Goal: Communication & Community: Answer question/provide support

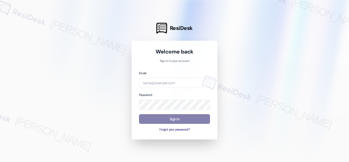
type input "[EMAIL_ADDRESS][PERSON_NAME][DOMAIN_NAME]"
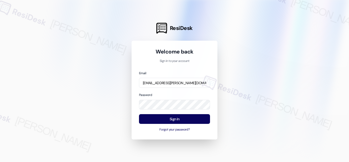
scroll to position [0, 13]
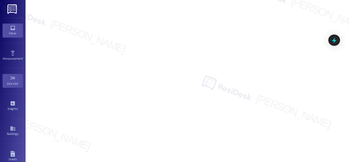
click at [11, 27] on icon at bounding box center [13, 28] width 6 height 6
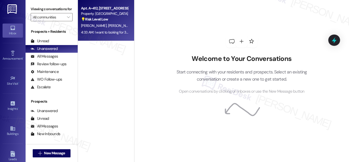
click at [97, 13] on div "Property: [GEOGRAPHIC_DATA]" at bounding box center [104, 13] width 47 height 5
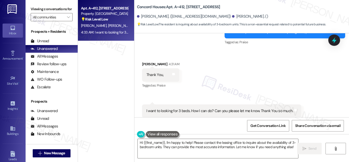
scroll to position [452, 0]
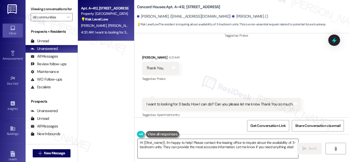
click at [212, 145] on textarea "Hi {{first_name}}, I'm happy to help! Please contact the leasing office to inqu…" at bounding box center [218, 148] width 160 height 19
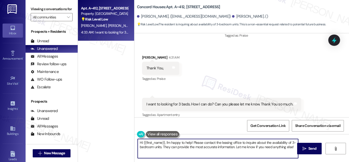
click at [212, 145] on textarea "Hi {{first_name}}, I'm happy to help! Please contact the leasing office to inqu…" at bounding box center [218, 148] width 160 height 19
paste textarea "You’re welcome! Let me check with the team and I’ll get back to you with an upd…"
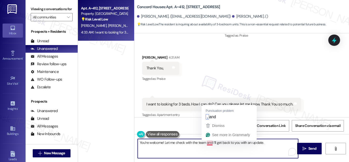
click at [208, 143] on textarea "You’re welcome! Let me check with the team and I’ll get back to you with an upd…" at bounding box center [218, 148] width 160 height 19
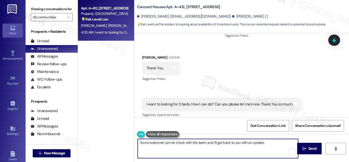
type textarea "You’re welcome! Let me check with the team, and I’ll get back to you with an up…"
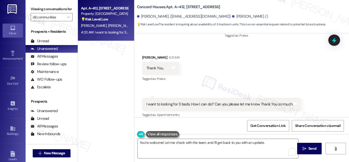
click at [222, 101] on div "I want to looking for 3 beds. How I can do? Can you please let me know. Thank Y…" at bounding box center [219, 103] width 147 height 5
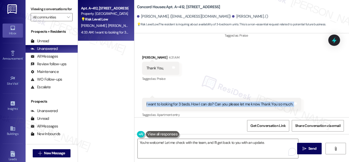
click at [222, 101] on div "I want to looking for 3 beds. How I can do? Can you please let me know. Thank Y…" at bounding box center [219, 103] width 147 height 5
copy div "I want to looking for 3 beds. How I can do? Can you please let me know. Thank Y…"
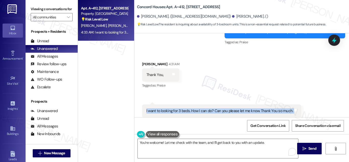
scroll to position [447, 0]
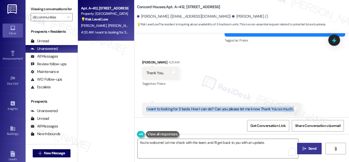
click at [305, 148] on icon "" at bounding box center [304, 148] width 4 height 4
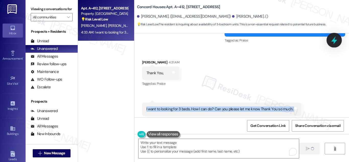
scroll to position [452, 0]
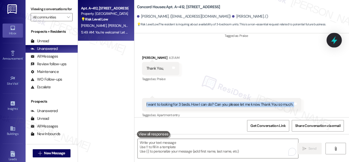
click at [333, 40] on icon at bounding box center [334, 40] width 9 height 9
click at [333, 42] on icon at bounding box center [334, 40] width 9 height 9
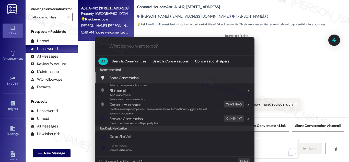
click at [180, 48] on input "What do you want to do?" at bounding box center [178, 45] width 139 height 5
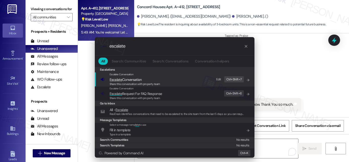
type input "escalate"
click at [136, 79] on span "Escalate Conversation" at bounding box center [126, 79] width 32 height 5
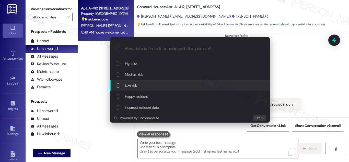
click at [118, 86] on div "List of options" at bounding box center [118, 85] width 5 height 5
click at [118, 87] on div "High risk Medium risk Low risk Happy resident Incorrect resident data" at bounding box center [190, 85] width 160 height 55
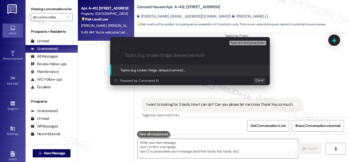
paste input "Looking for 3-Bedroom Availability"
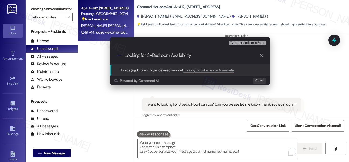
type input "Looking for 3-Bedroom Availability"
click at [245, 44] on span "Type text and press Enter." at bounding box center [247, 43] width 34 height 4
click at [248, 43] on span "Type text and press Enter." at bounding box center [247, 43] width 34 height 4
click at [164, 69] on span "Topics (e.g. broken fridge, delayed service):" at bounding box center [151, 70] width 63 height 5
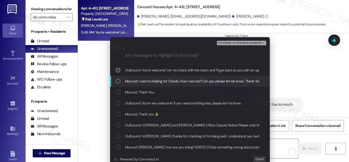
click at [116, 83] on div "List of options" at bounding box center [118, 81] width 5 height 5
click at [118, 81] on div "List of options" at bounding box center [118, 81] width 5 height 5
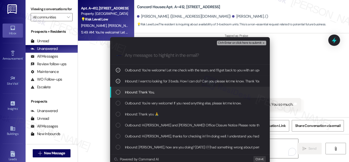
click at [118, 91] on div "List of options" at bounding box center [118, 92] width 5 height 5
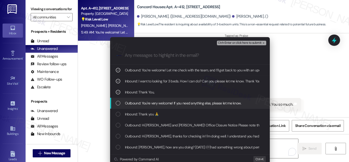
click at [118, 103] on div "List of options" at bounding box center [118, 103] width 5 height 5
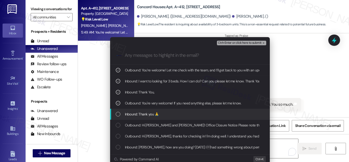
click at [116, 112] on div "List of options" at bounding box center [118, 114] width 5 height 5
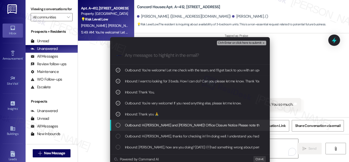
click at [118, 125] on div "List of options" at bounding box center [118, 125] width 5 height 5
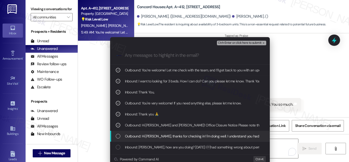
click at [117, 136] on div "List of options" at bounding box center [118, 136] width 5 height 5
click at [116, 135] on icon "List of options" at bounding box center [118, 136] width 4 height 4
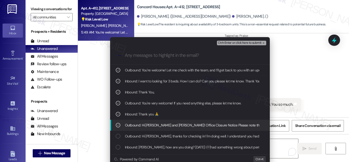
click at [117, 123] on icon "List of options" at bounding box center [118, 125] width 4 height 4
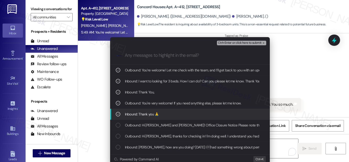
click at [116, 114] on icon "List of options" at bounding box center [118, 114] width 4 height 4
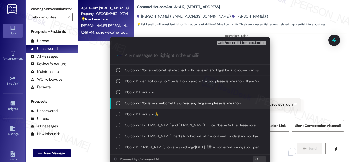
click at [119, 102] on div "List of options" at bounding box center [118, 103] width 5 height 5
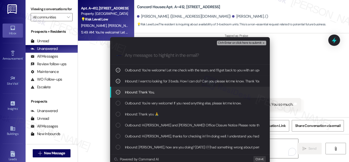
click at [117, 92] on icon "List of options" at bounding box center [118, 92] width 4 height 4
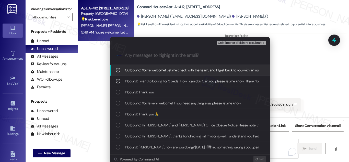
click at [248, 43] on span "Ctrl+Enter or click here to submit" at bounding box center [240, 43] width 44 height 4
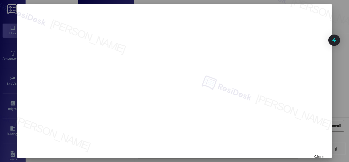
scroll to position [6, 0]
click at [314, 150] on span "Close" at bounding box center [318, 150] width 9 height 5
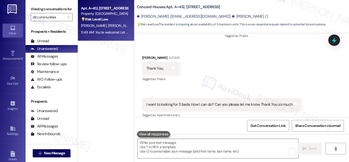
scroll to position [487, 0]
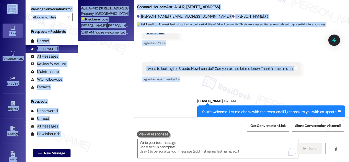
drag, startPoint x: 281, startPoint y: 70, endPoint x: 274, endPoint y: 174, distance: 103.7
click at [274, 161] on html "Inbox Go to Inbox Announcement • Send A Text Announcement Site Visit • Go to Si…" at bounding box center [174, 81] width 349 height 162
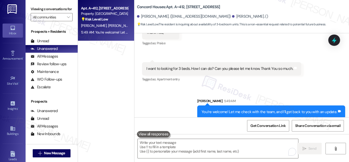
click at [300, 109] on div "You’re welcome! Let me check with the team, and I’ll get back to you with an up…" at bounding box center [269, 111] width 135 height 5
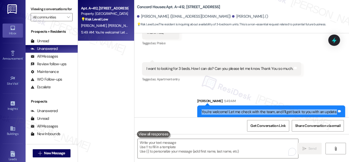
click at [300, 109] on div "You’re welcome! Let me check with the team, and I’ll get back to you with an up…" at bounding box center [269, 111] width 135 height 5
click at [336, 41] on icon at bounding box center [334, 40] width 6 height 8
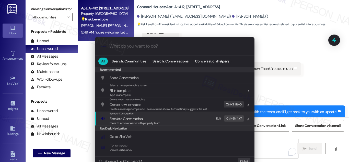
click at [130, 118] on span "Escalate Conversation" at bounding box center [126, 118] width 33 height 5
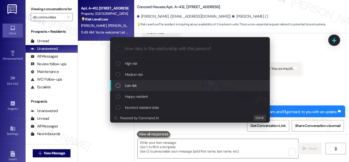
drag, startPoint x: 119, startPoint y: 85, endPoint x: 121, endPoint y: 87, distance: 3.0
click at [119, 86] on div "List of options" at bounding box center [118, 85] width 5 height 5
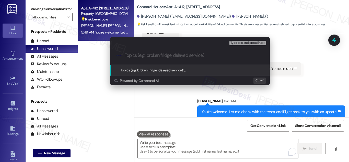
paste input "Looking for 3-Bedroom Availability"
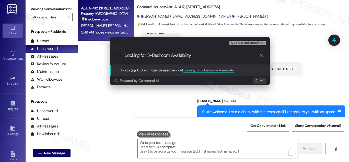
type input "Looking for 3-Bedroom Availability"
click at [159, 70] on span "Topics (e.g. broken fridge, delayed service):" at bounding box center [151, 70] width 63 height 5
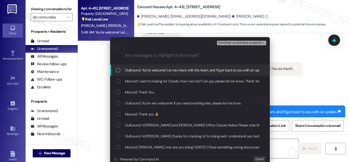
click at [139, 72] on span "Outbound: You’re welcome! Let me check with the team, and I’ll get back to you …" at bounding box center [196, 70] width 142 height 6
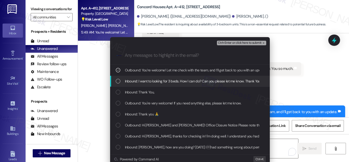
drag, startPoint x: 130, startPoint y: 80, endPoint x: 132, endPoint y: 82, distance: 2.9
click at [131, 81] on span "Inbound: I want to looking for 3 beds. How I can do? Can you please let me know…" at bounding box center [200, 81] width 150 height 6
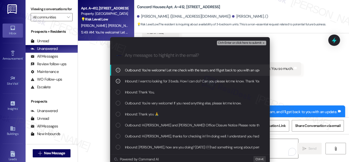
click at [250, 42] on span "Ctrl+Enter or click here to submit" at bounding box center [240, 43] width 44 height 4
click at [250, 42] on div "Received via SMS [PERSON_NAME] 4:31 AM Thank You, Tags and notes Tagged as: Pra…" at bounding box center [241, 47] width 215 height 79
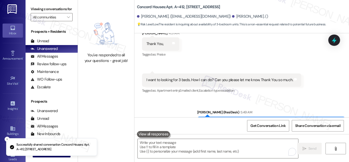
scroll to position [495, 0]
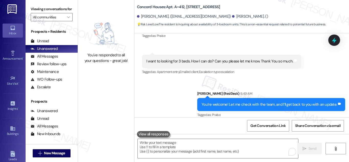
click at [11, 33] on div "Inbox" at bounding box center [13, 33] width 26 height 5
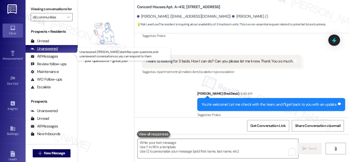
click at [48, 51] on div "Unanswered" at bounding box center [44, 48] width 27 height 5
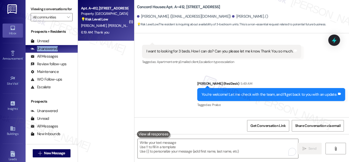
scroll to position [531, 0]
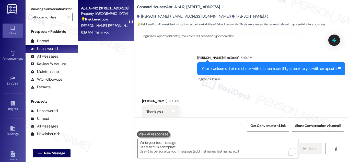
click at [108, 24] on span "[PERSON_NAME]" at bounding box center [121, 25] width 26 height 5
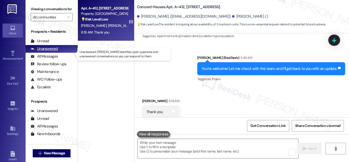
click at [51, 51] on div "Unanswered" at bounding box center [44, 48] width 27 height 5
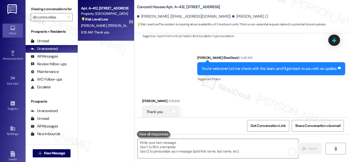
click at [104, 17] on strong "💡 Risk Level: Low" at bounding box center [94, 19] width 27 height 5
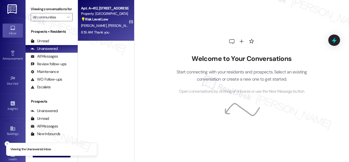
click at [106, 18] on strong "💡 Risk Level: Low" at bounding box center [94, 19] width 27 height 5
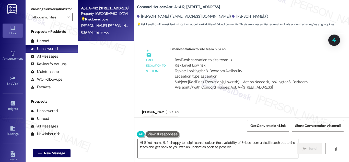
scroll to position [601, 0]
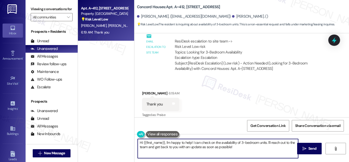
drag, startPoint x: 192, startPoint y: 142, endPoint x: 240, endPoint y: 153, distance: 49.0
click at [240, 153] on textarea "Hi {{first_name}}, I'm happy to help! I can check on the availability of 3-bedr…" at bounding box center [218, 148] width 160 height 19
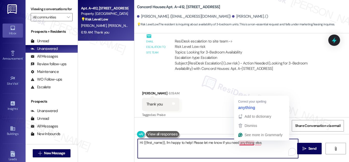
click at [242, 143] on textarea "Hi {{first_name}}, I'm happy to help! Please let me know if you need anythisng …" at bounding box center [218, 148] width 160 height 19
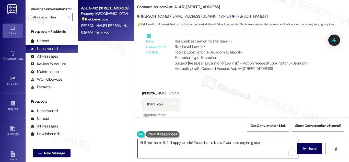
click at [256, 143] on textarea "Hi {{first_name}}, I'm happy to help! Please let me know if you need anything e…" at bounding box center [218, 148] width 160 height 19
click at [268, 143] on textarea "Hi {{first_name}}, I'm happy to help! Please let me know if you need anything e…" at bounding box center [218, 148] width 160 height 19
type textarea "Hi {{first_name}}, I'm happy to help! Please let me know if you need anything e…"
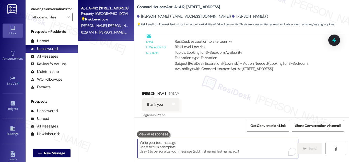
scroll to position [637, 0]
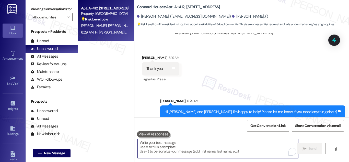
click at [116, 19] on div "💡 Risk Level: Low The resident is inquiring about availability of 3-bedroom uni…" at bounding box center [104, 19] width 47 height 5
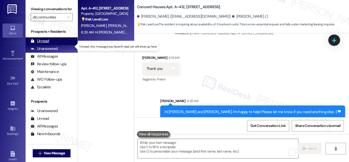
click at [46, 44] on div "Unread" at bounding box center [40, 40] width 18 height 5
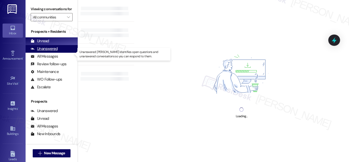
click at [50, 51] on div "Unanswered" at bounding box center [44, 48] width 27 height 5
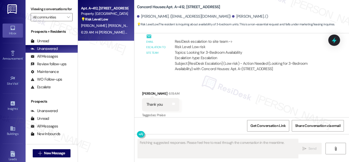
scroll to position [644, 0]
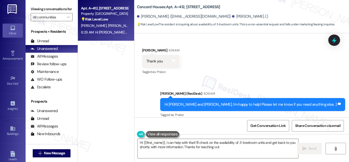
type textarea "Hi {{first_name}}, I can help with that! I'll check on the availability of 3-be…"
